Goal: Task Accomplishment & Management: Manage account settings

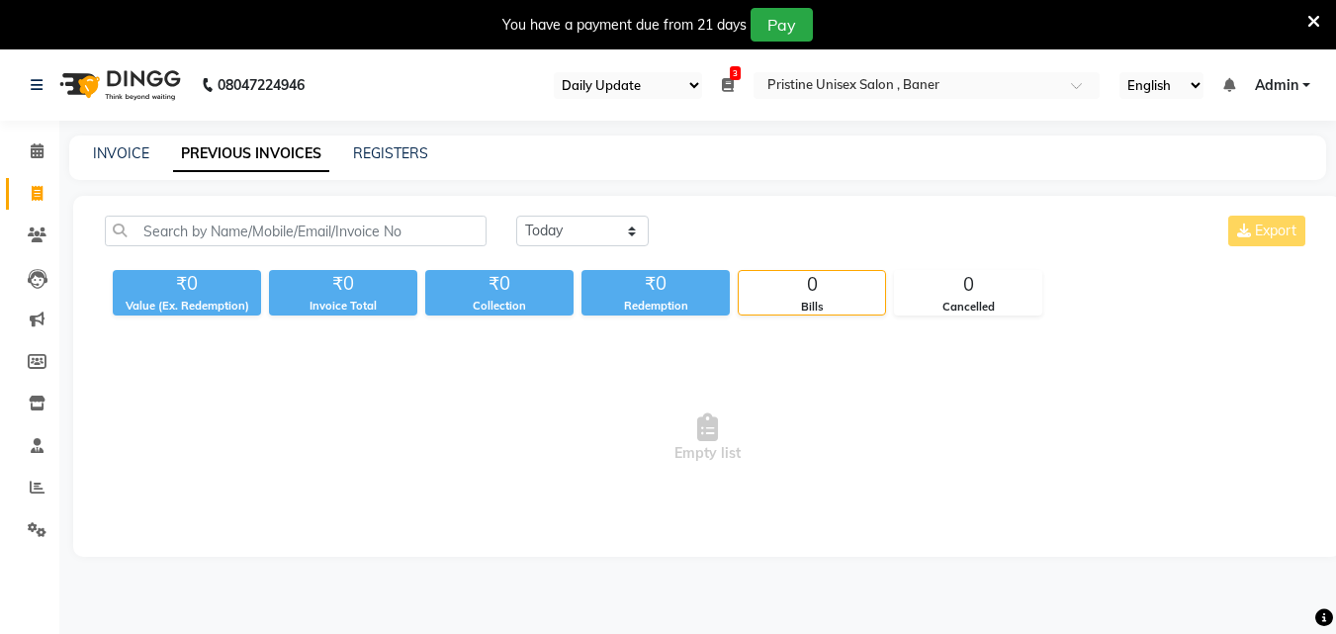
select select "110"
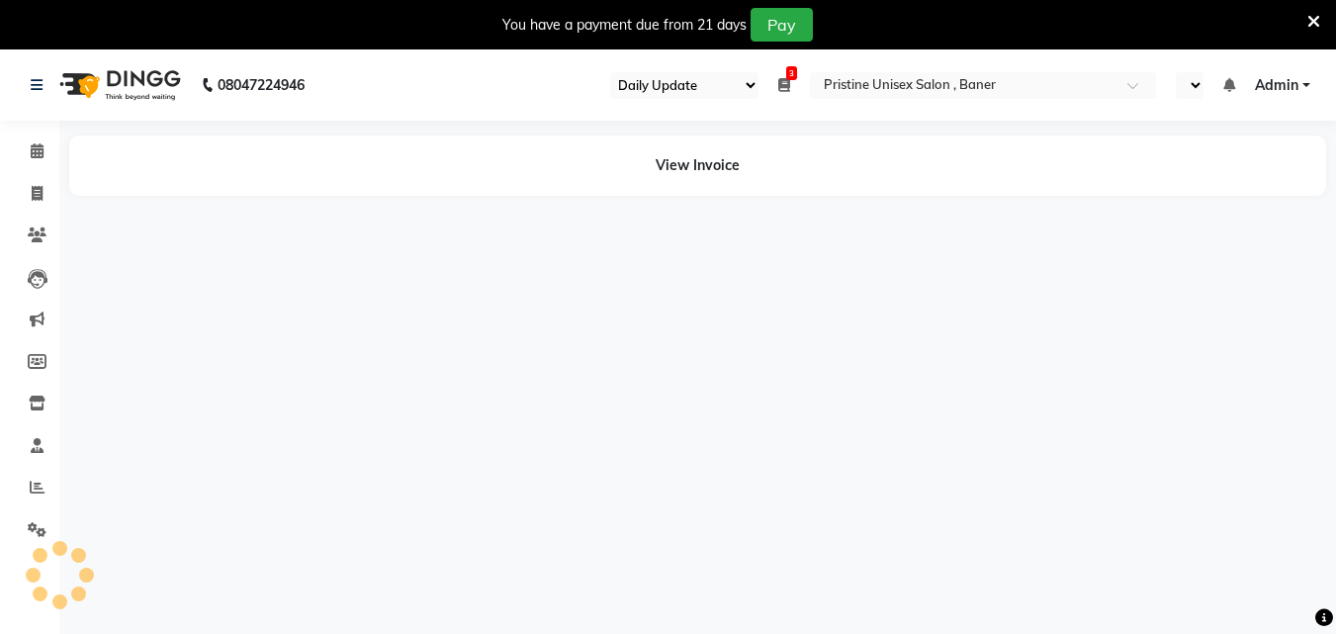
select select "110"
select select "en"
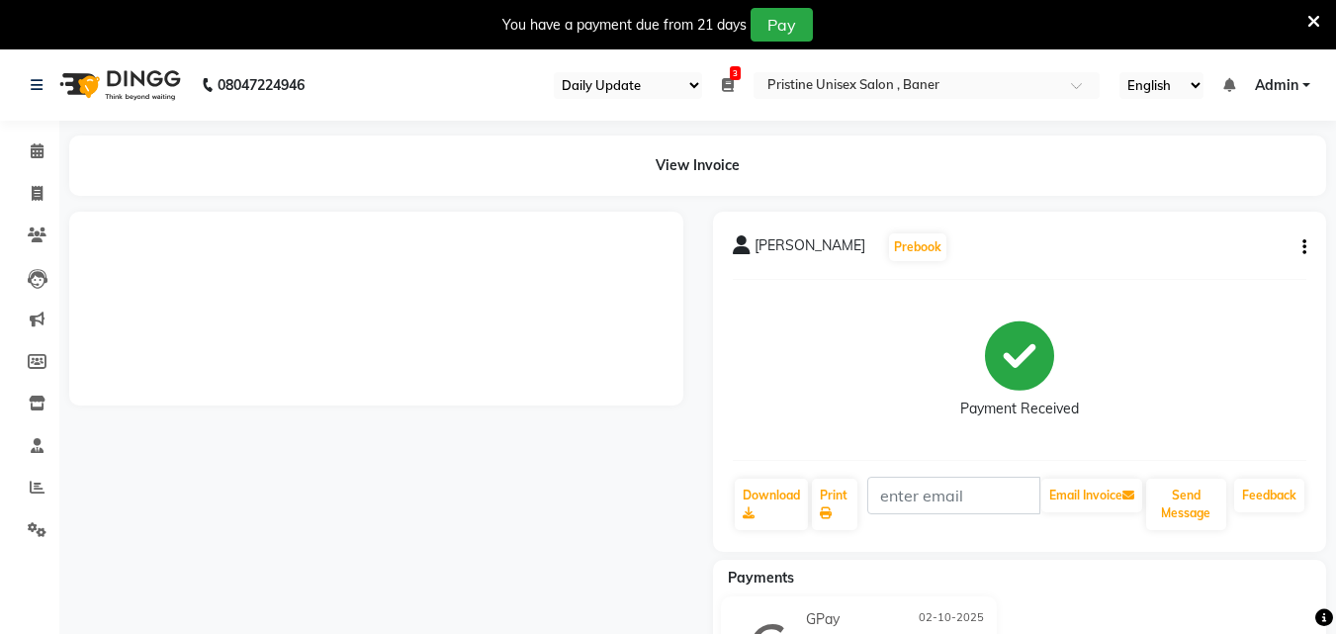
select select "110"
